Goal: Find specific page/section

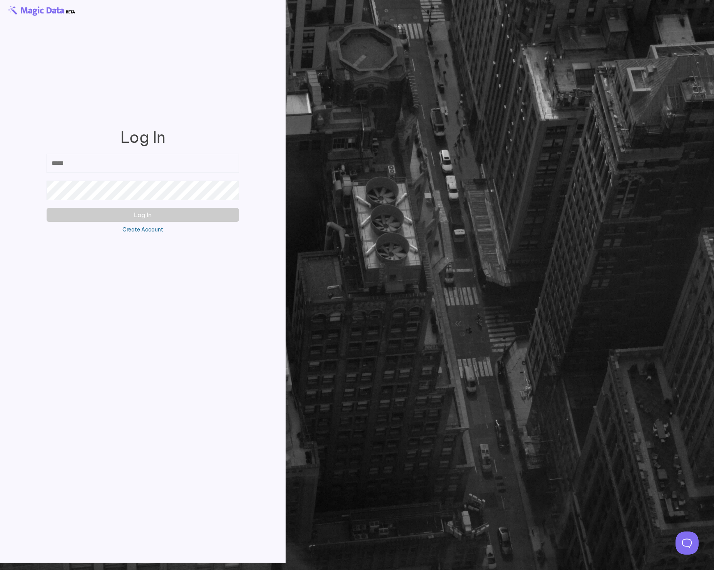
type input "**********"
click at [115, 223] on div "Log In" at bounding box center [143, 215] width 200 height 22
drag, startPoint x: 114, startPoint y: 223, endPoint x: 113, endPoint y: 211, distance: 11.6
click at [114, 223] on div "Log In" at bounding box center [143, 215] width 200 height 22
click at [112, 213] on button "Log In" at bounding box center [143, 215] width 192 height 14
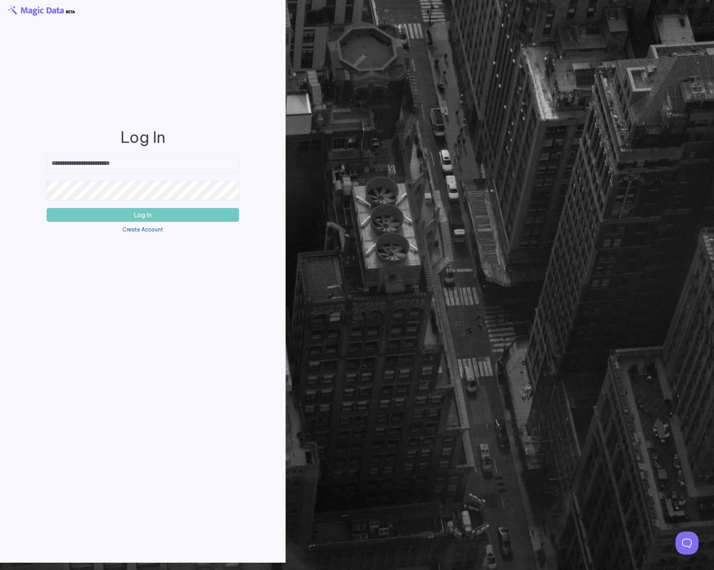
click at [158, 218] on button "Log In" at bounding box center [143, 215] width 192 height 14
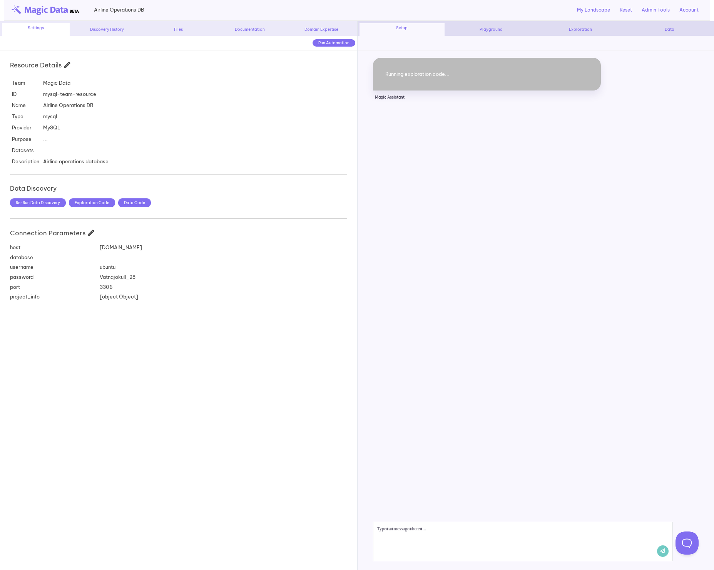
click at [107, 277] on div "Vatnajokull_28" at bounding box center [175, 276] width 158 height 7
copy div "Vatnajokull_28"
